Goal: Information Seeking & Learning: Learn about a topic

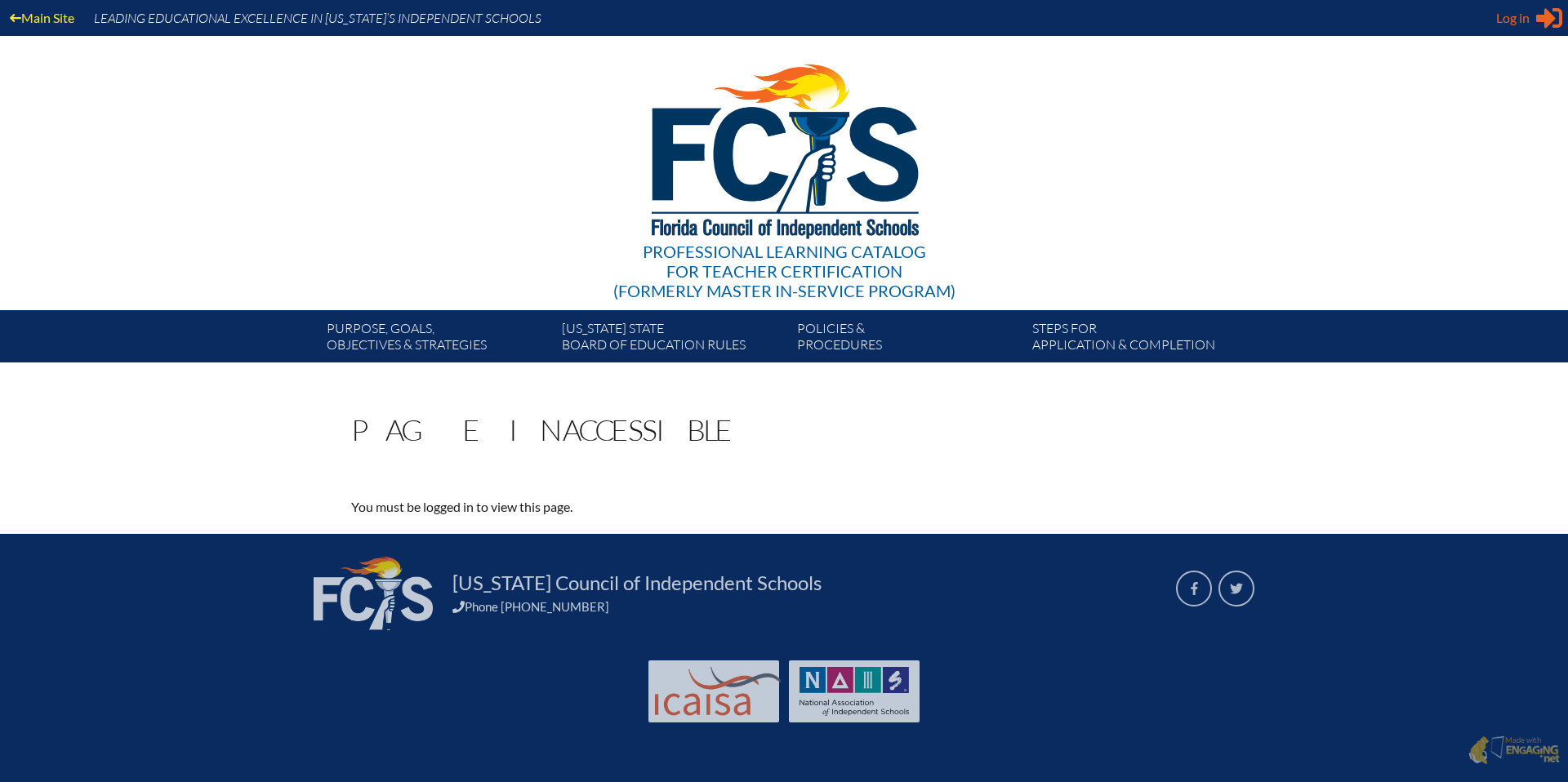
type input "[EMAIL_ADDRESS][DOMAIN_NAME]"
click at [1516, 22] on span "Log in" at bounding box center [1512, 18] width 33 height 20
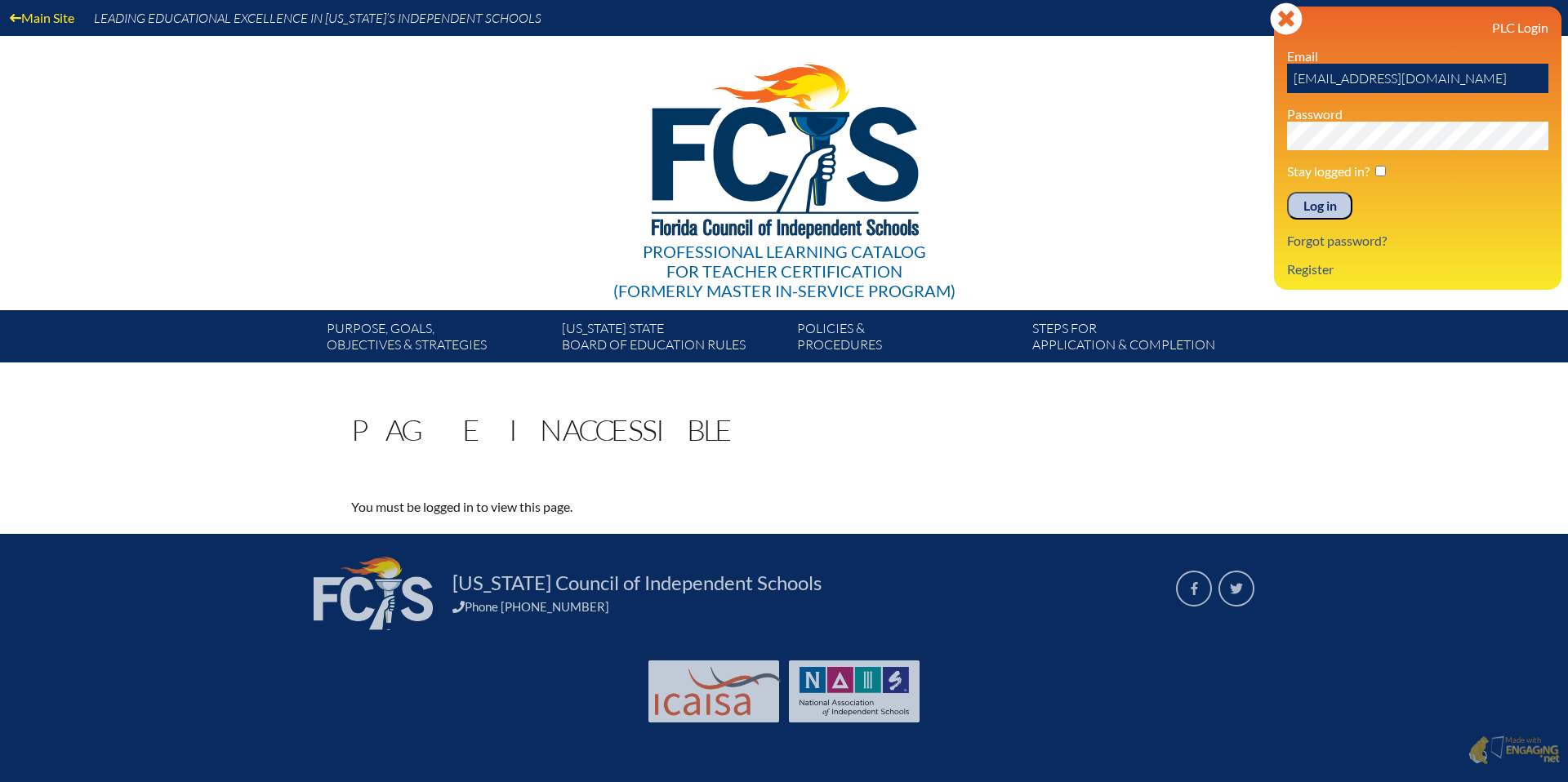
click at [1502, 31] on h3 "PLC Login" at bounding box center [1417, 27] width 261 height 15
click at [1331, 207] on input "Log in" at bounding box center [1320, 205] width 65 height 28
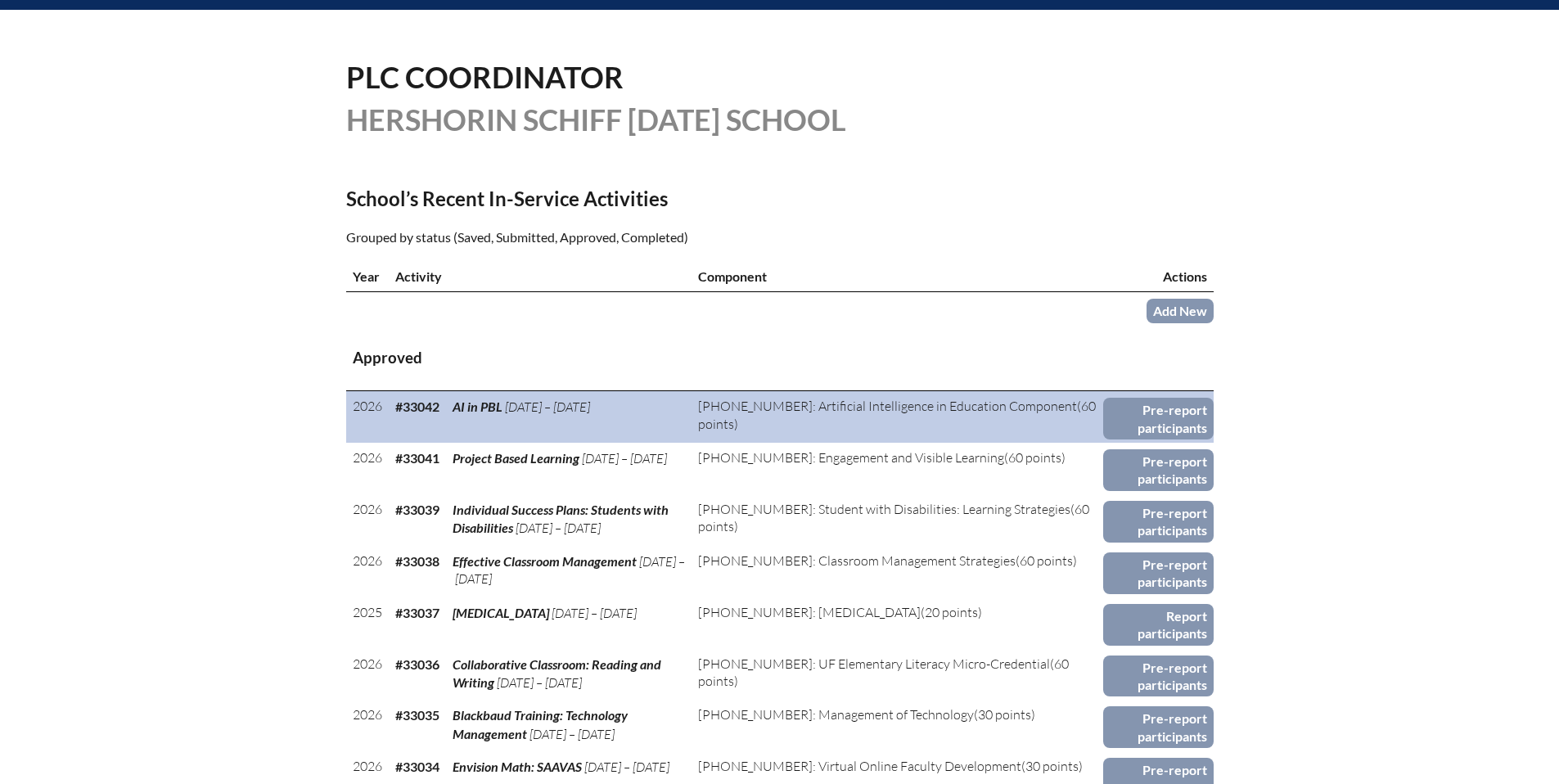
scroll to position [45, 0]
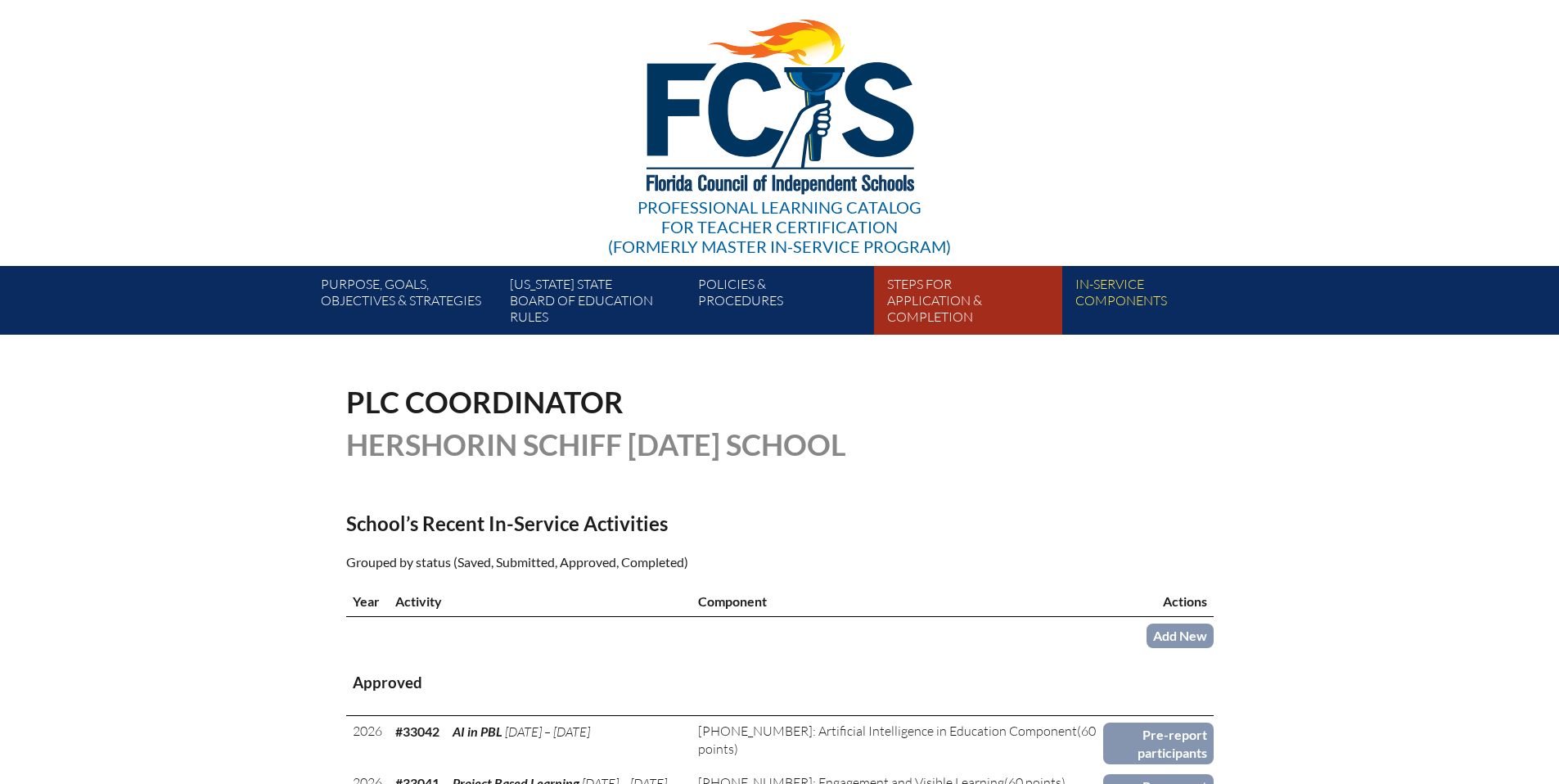
click at [923, 291] on link "Steps for application & completion" at bounding box center [975, 303] width 188 height 62
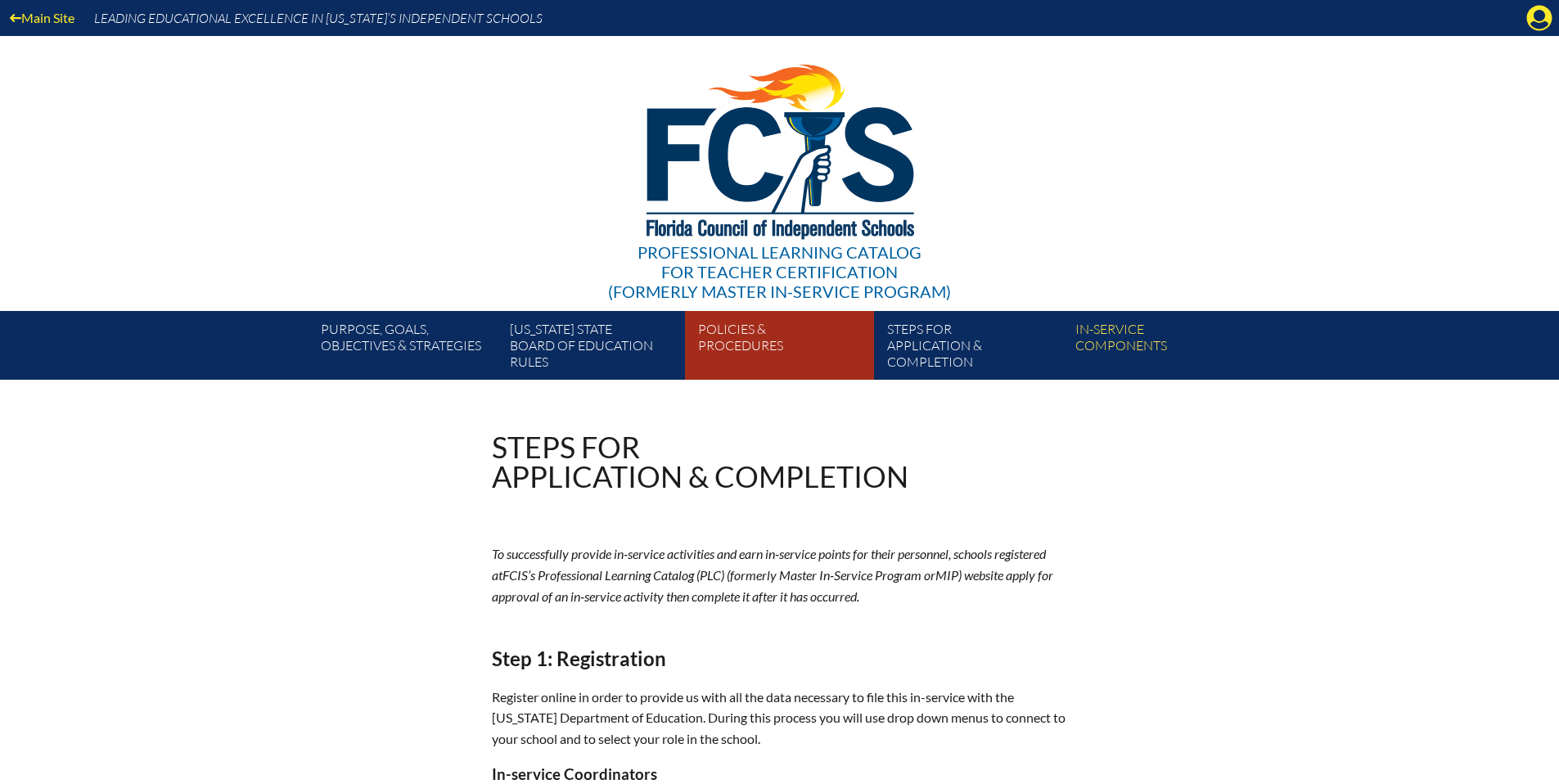
click at [748, 342] on link "Policies & Procedures" at bounding box center [786, 349] width 188 height 62
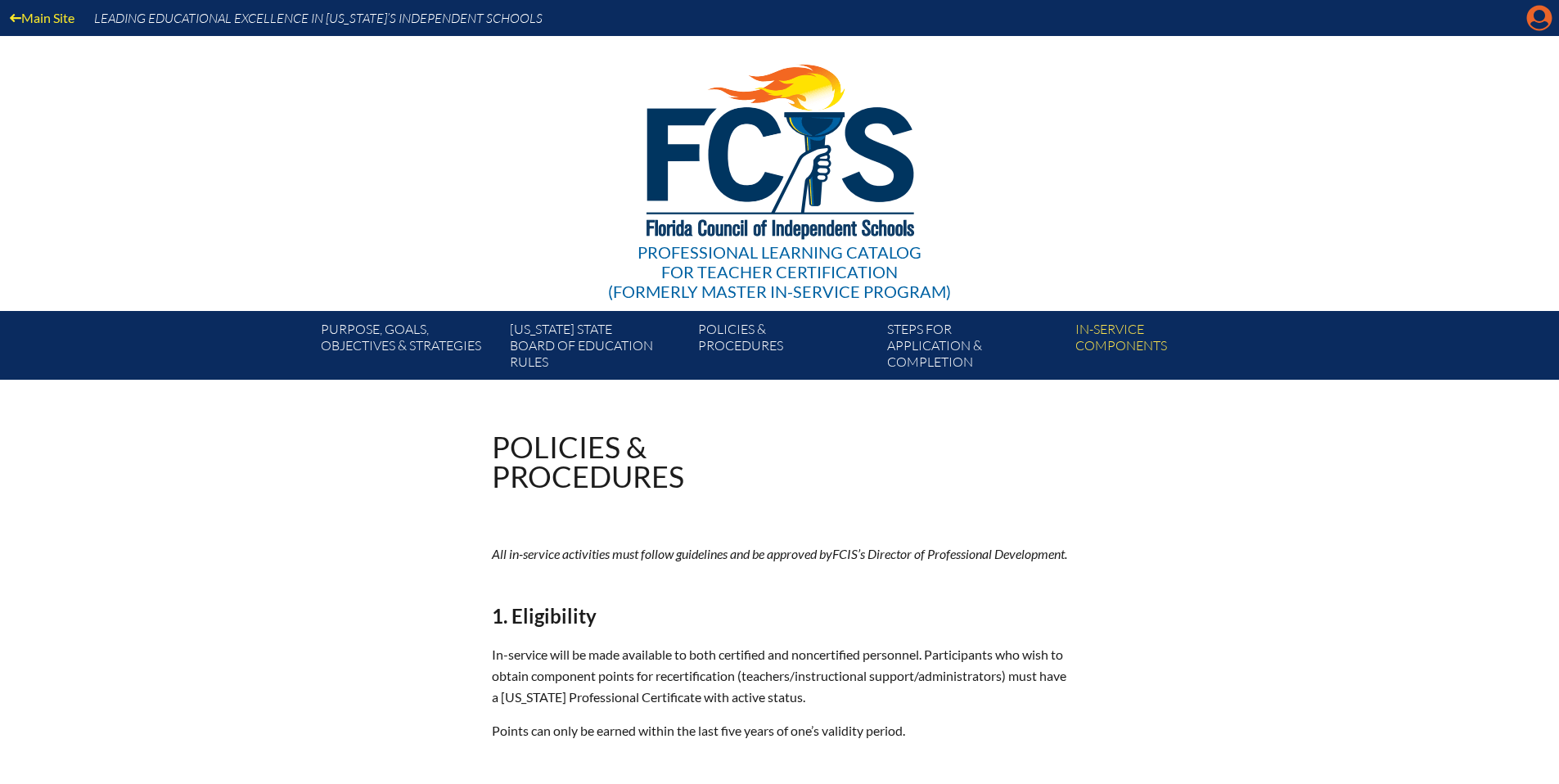
click at [1535, 14] on icon "Manage account" at bounding box center [1539, 17] width 26 height 26
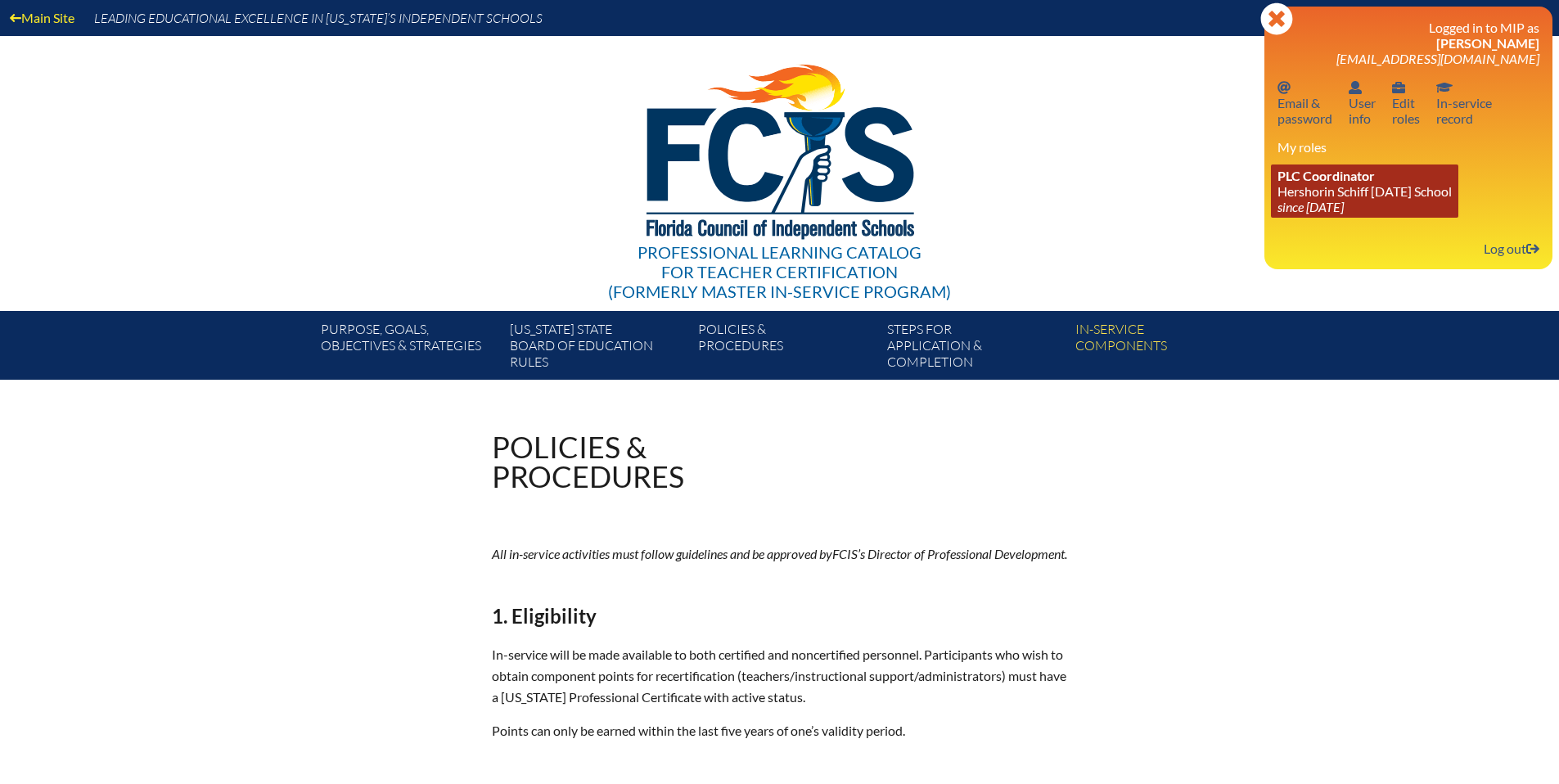
click at [1380, 195] on link "PLC Coordinator ​Hershorin Schiff Community Day School since 2020 Oct 10" at bounding box center [1364, 191] width 187 height 53
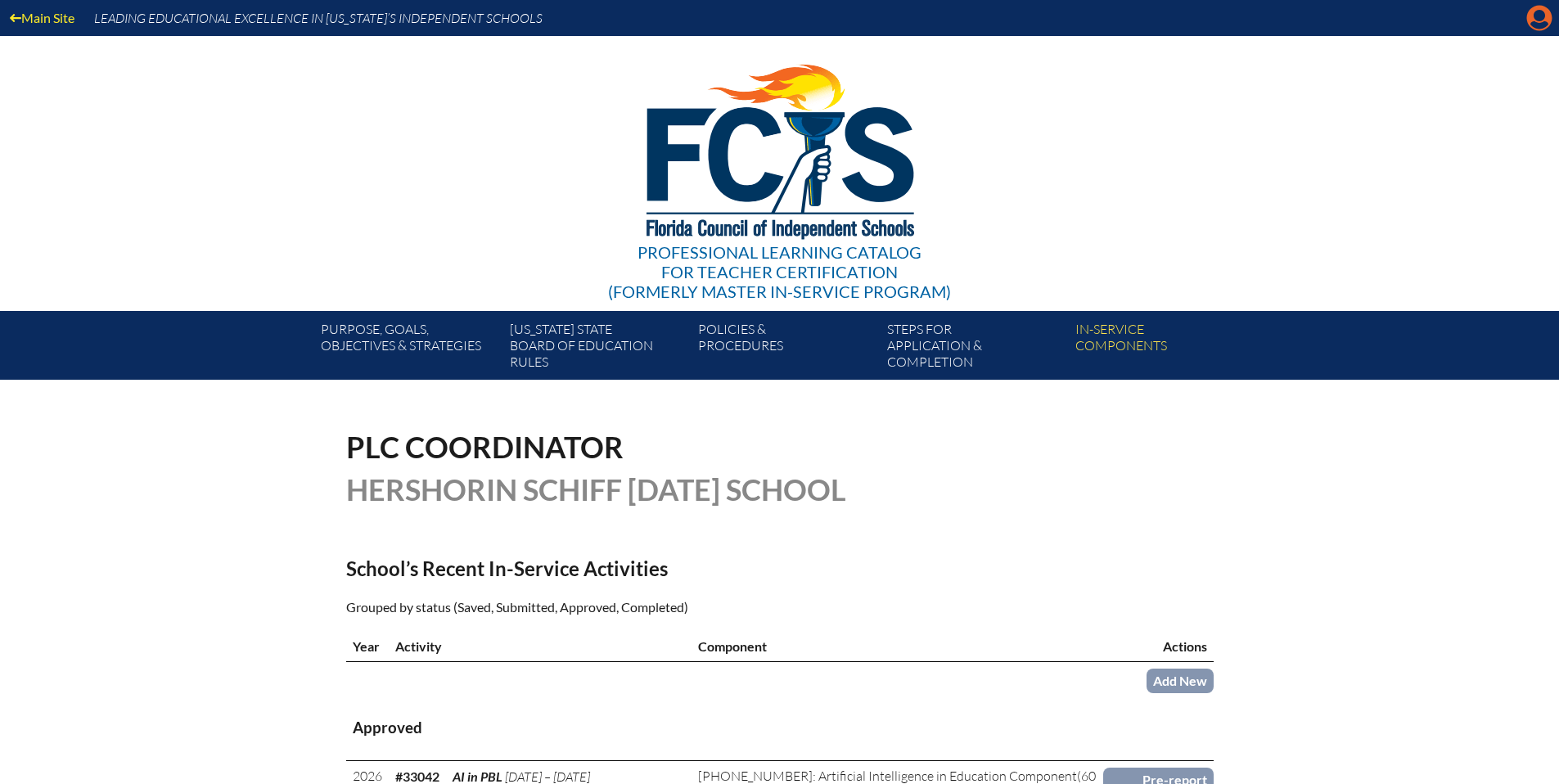
click at [1541, 22] on icon at bounding box center [1540, 18] width 25 height 25
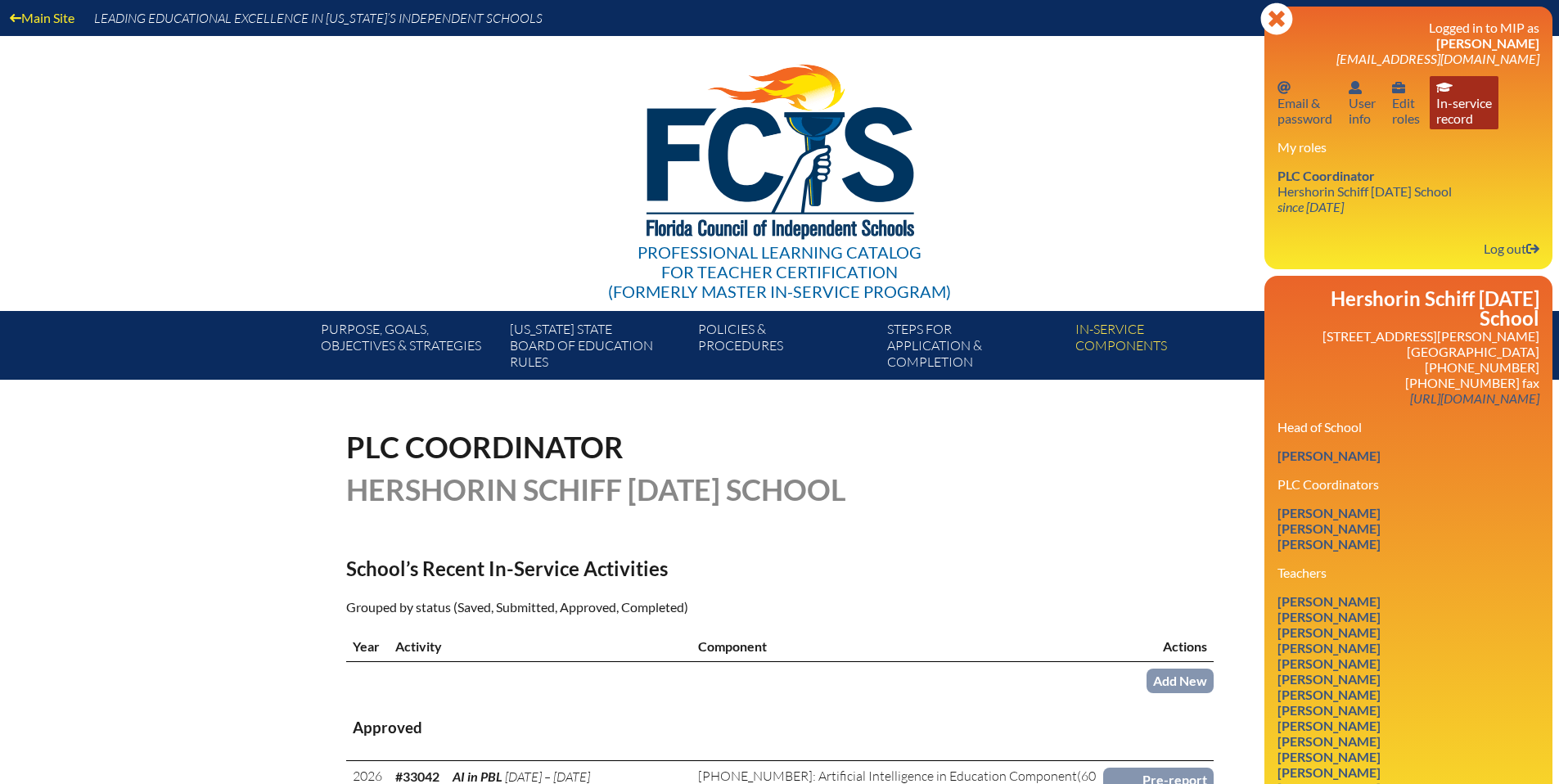
click at [1458, 115] on link "In-service record In-service record" at bounding box center [1464, 102] width 69 height 53
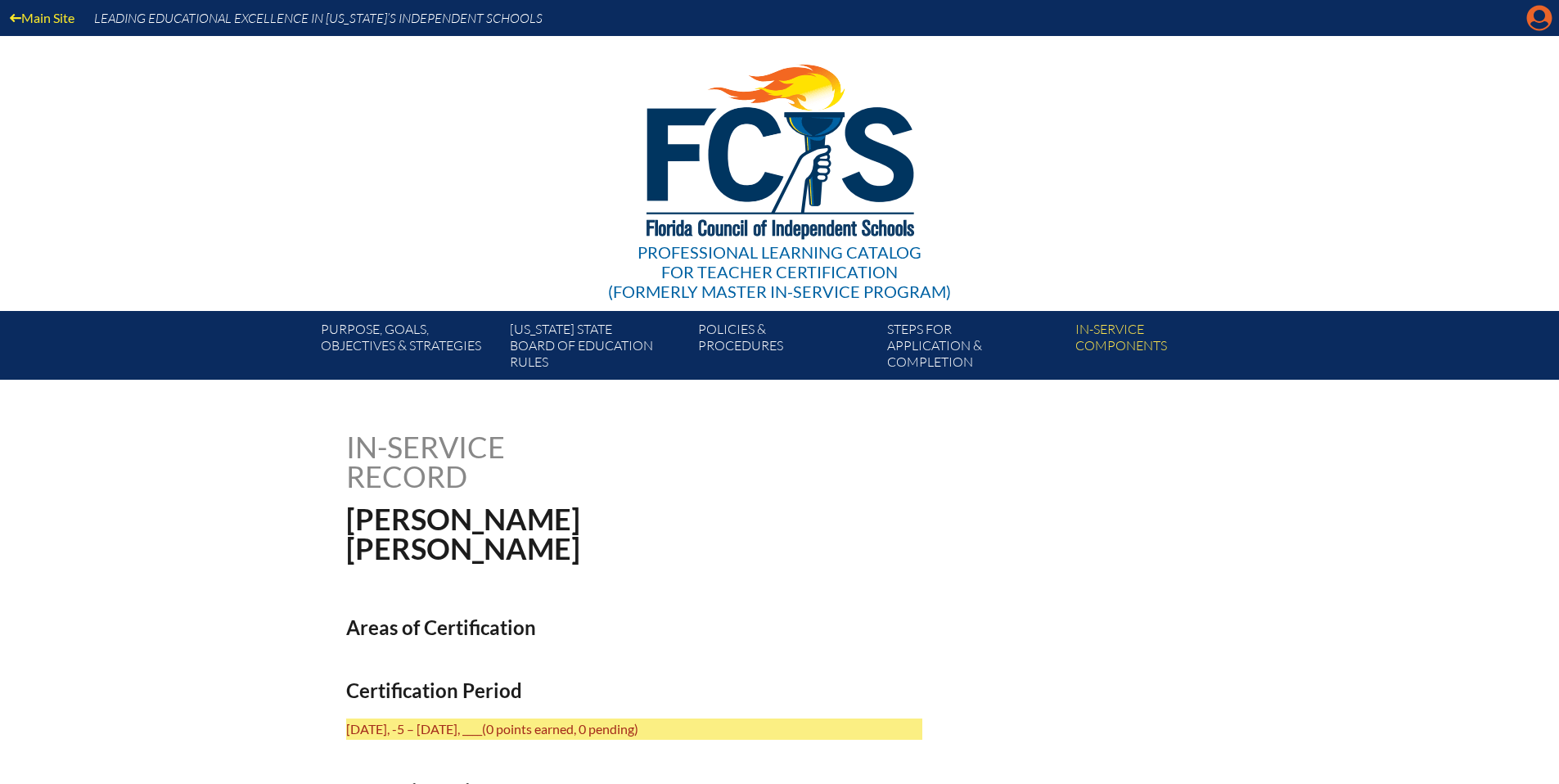
click at [1539, 24] on icon "Manage account" at bounding box center [1539, 17] width 26 height 26
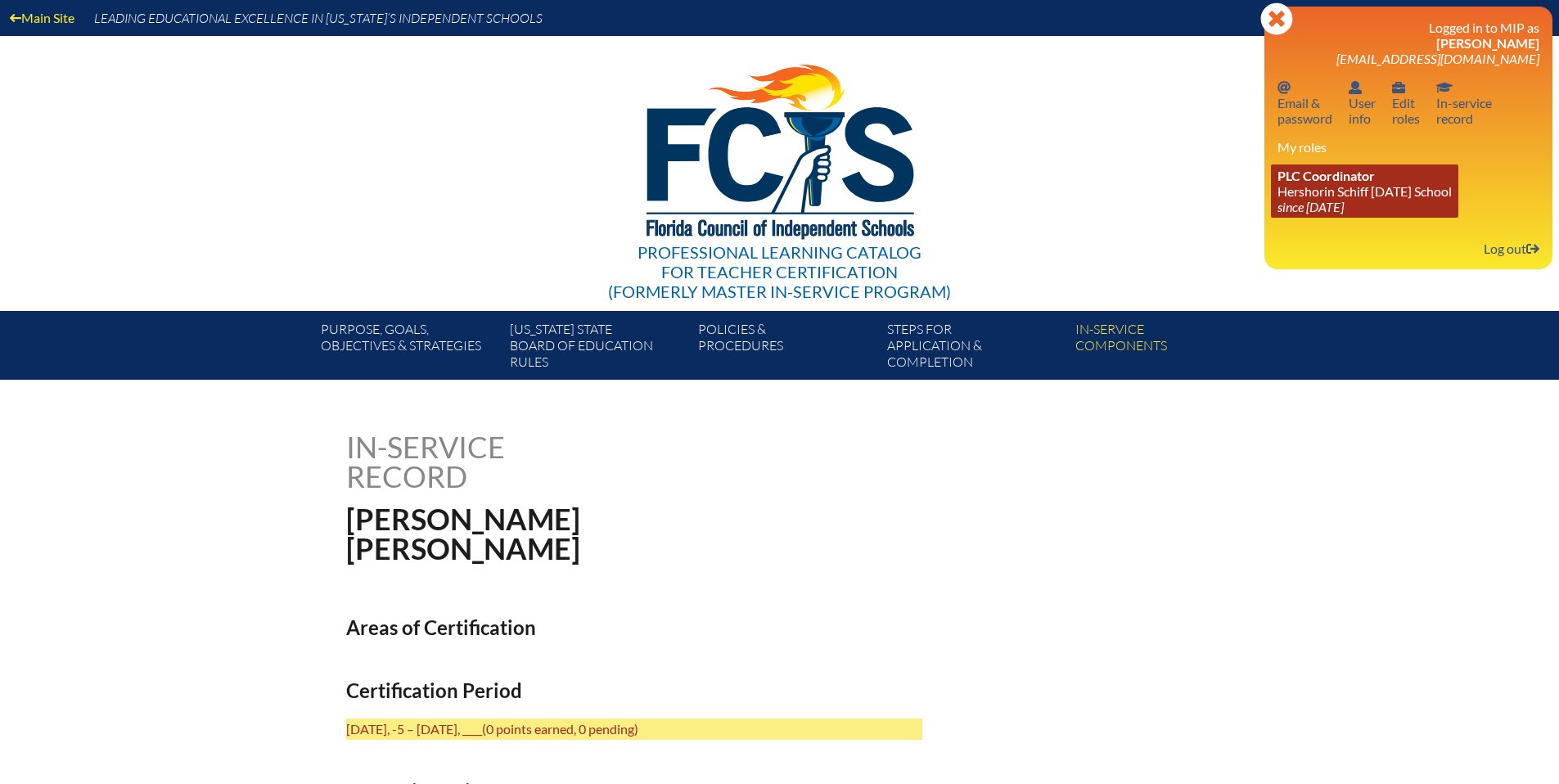
click at [1392, 182] on link "PLC Coordinator ​Hershorin Schiff Community Day School since 2020 Oct 10" at bounding box center [1364, 191] width 187 height 53
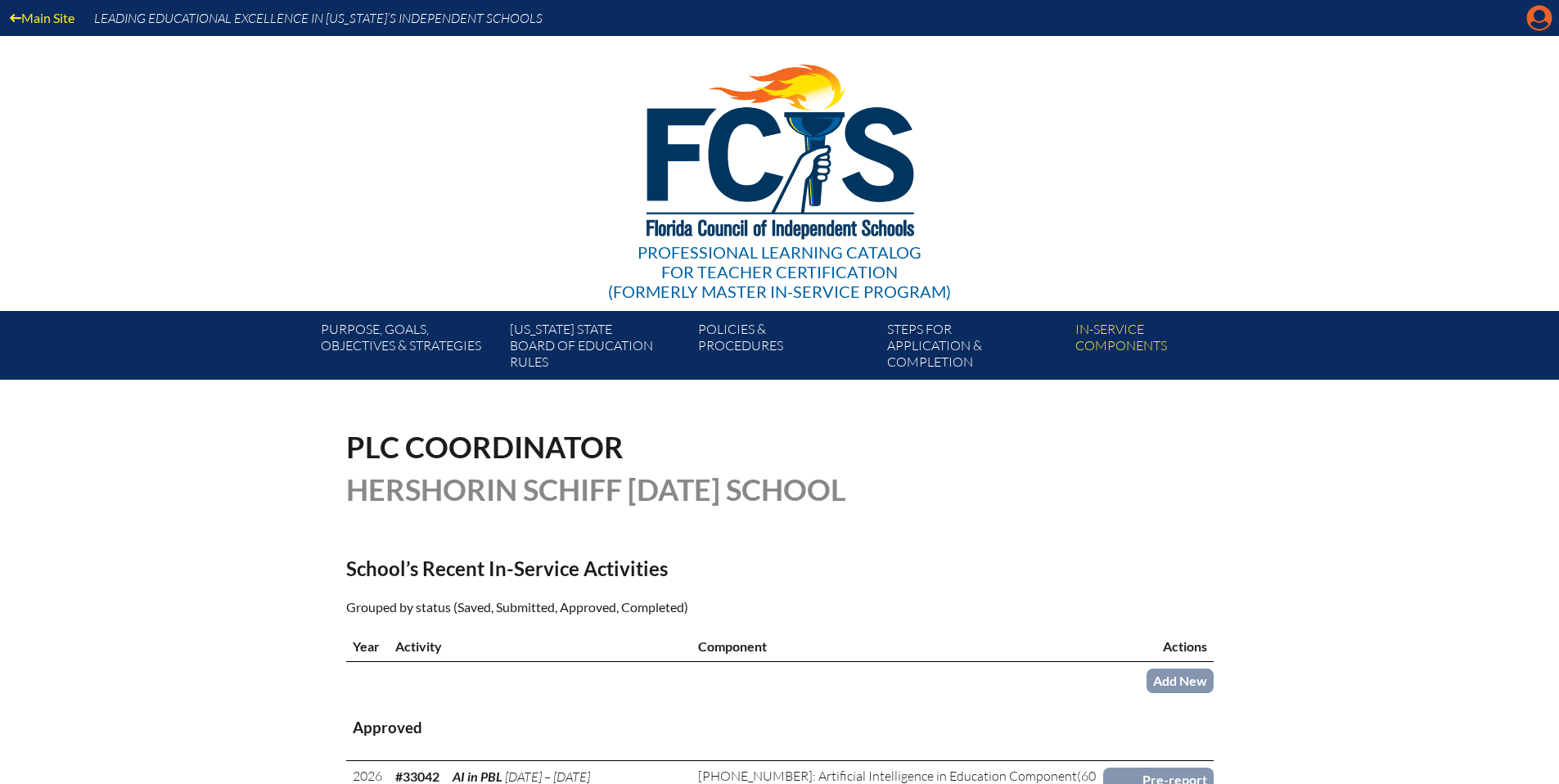
click at [1545, 22] on icon "Manage account" at bounding box center [1539, 17] width 26 height 26
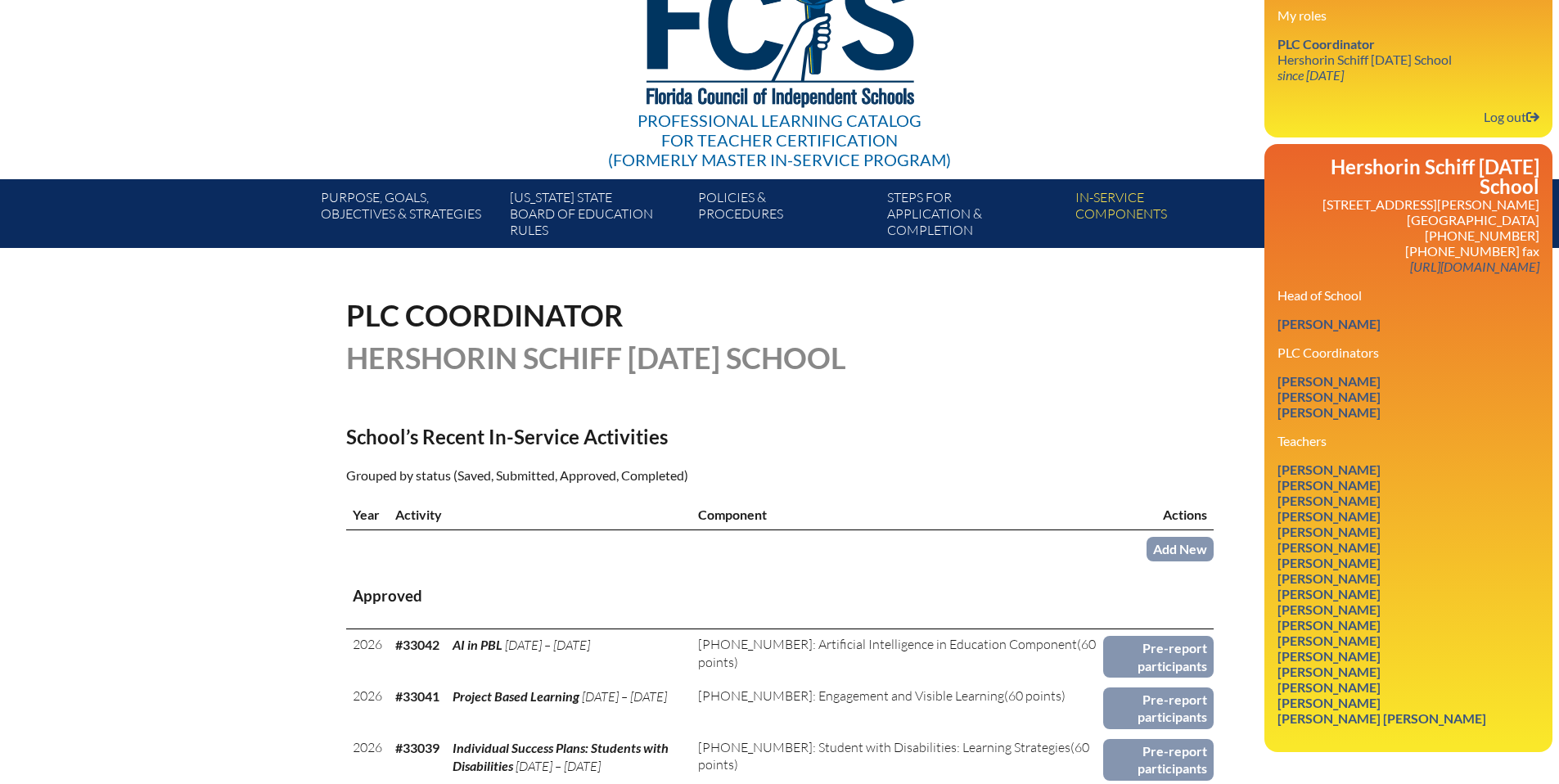
scroll to position [178, 0]
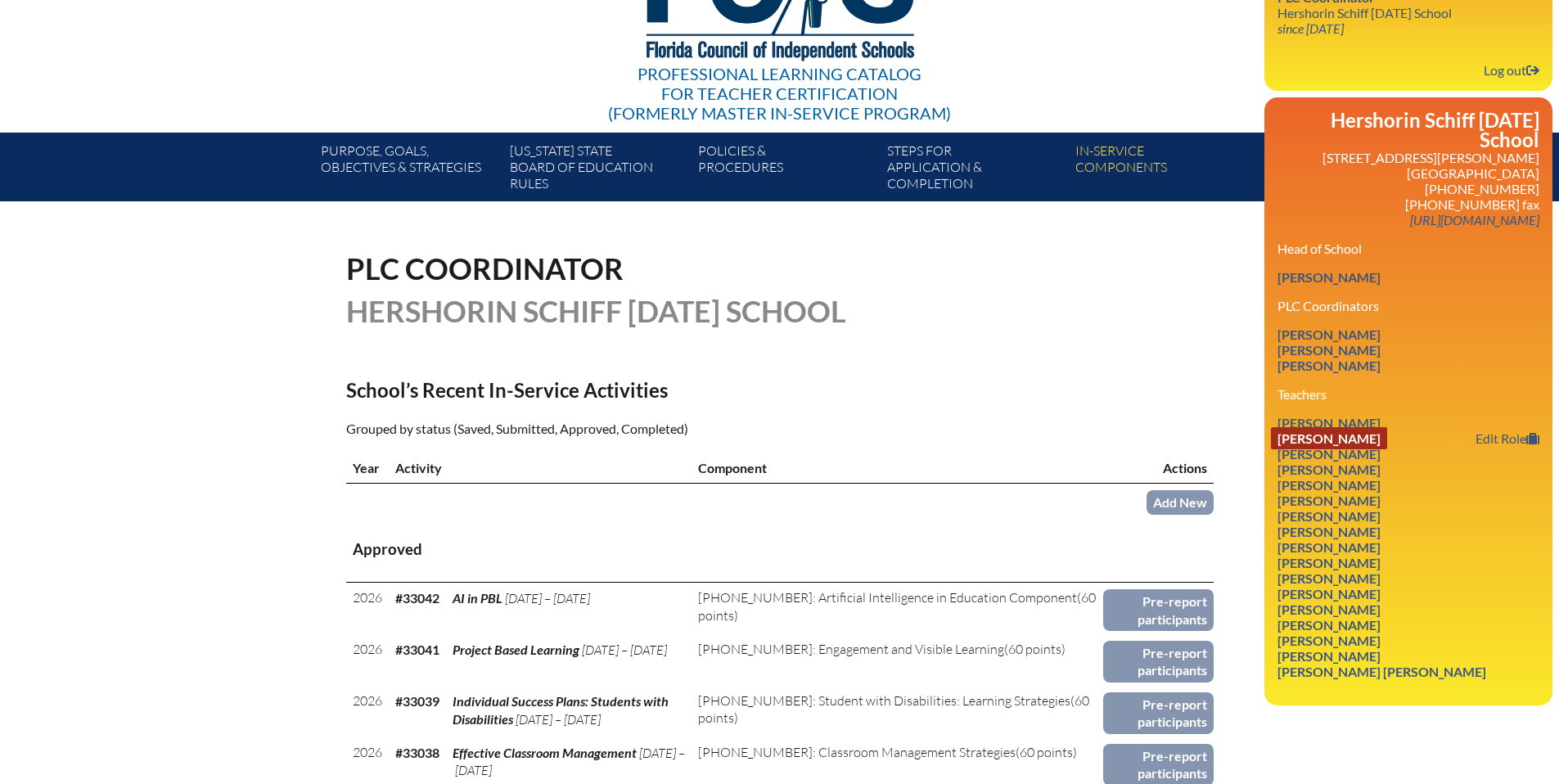
click at [1337, 435] on link "Taylor Barry" at bounding box center [1329, 438] width 116 height 22
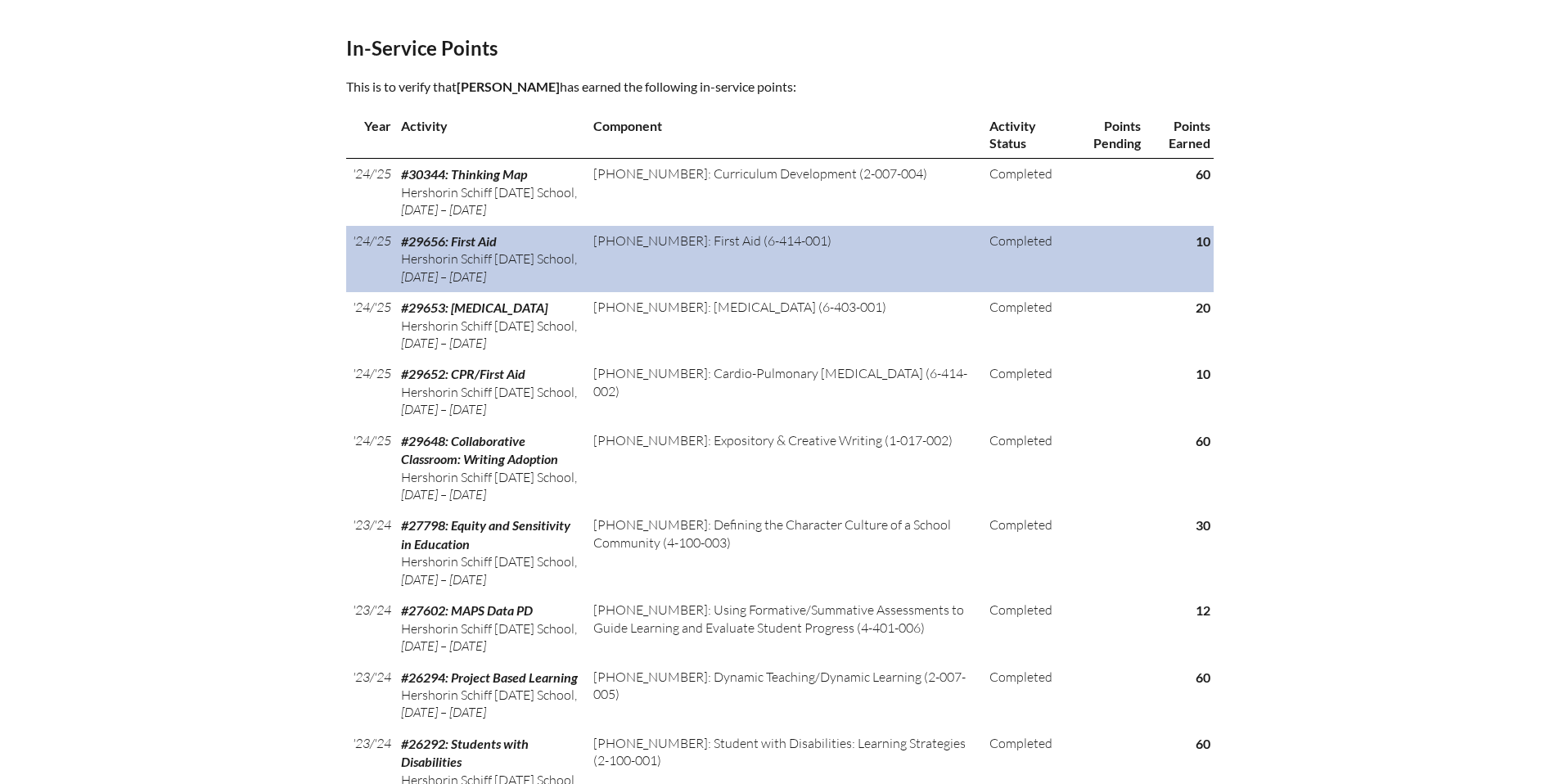
scroll to position [882, 0]
